Goal: Find contact information: Find contact information

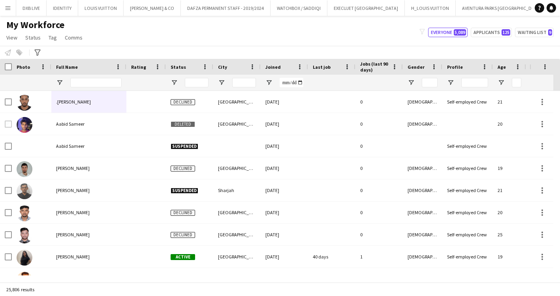
click at [97, 84] on input "Full Name Filter Input" at bounding box center [95, 82] width 51 height 9
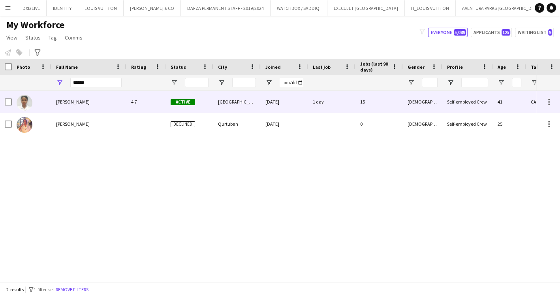
click at [85, 103] on div "[PERSON_NAME]" at bounding box center [88, 102] width 75 height 22
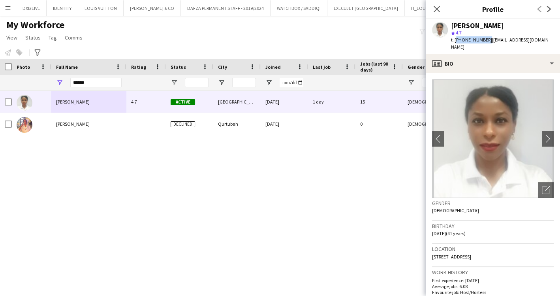
drag, startPoint x: 485, startPoint y: 40, endPoint x: 455, endPoint y: 38, distance: 30.1
click at [455, 38] on span "t. [PHONE_NUMBER]" at bounding box center [471, 40] width 41 height 6
copy span "[PHONE_NUMBER]"
drag, startPoint x: 538, startPoint y: 39, endPoint x: 489, endPoint y: 41, distance: 48.6
click at [489, 41] on app-profile-header "[PERSON_NAME] star 4.7 t. [PHONE_NUMBER] | [EMAIL_ADDRESS][DOMAIN_NAME]" at bounding box center [493, 36] width 134 height 35
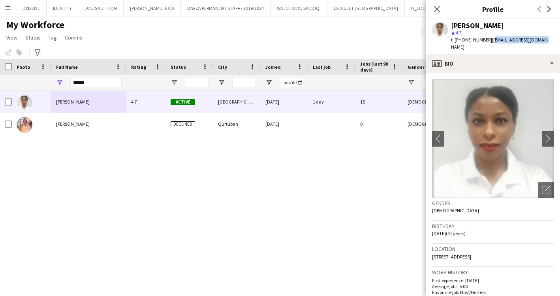
copy span "[EMAIL_ADDRESS][DOMAIN_NAME]"
drag, startPoint x: 93, startPoint y: 81, endPoint x: 62, endPoint y: 81, distance: 31.2
click at [62, 81] on div "******" at bounding box center [88, 83] width 75 height 16
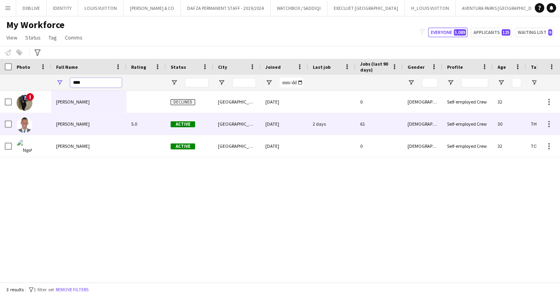
type input "****"
click at [98, 124] on div "[PERSON_NAME]" at bounding box center [88, 124] width 75 height 22
